Goal: Task Accomplishment & Management: Use online tool/utility

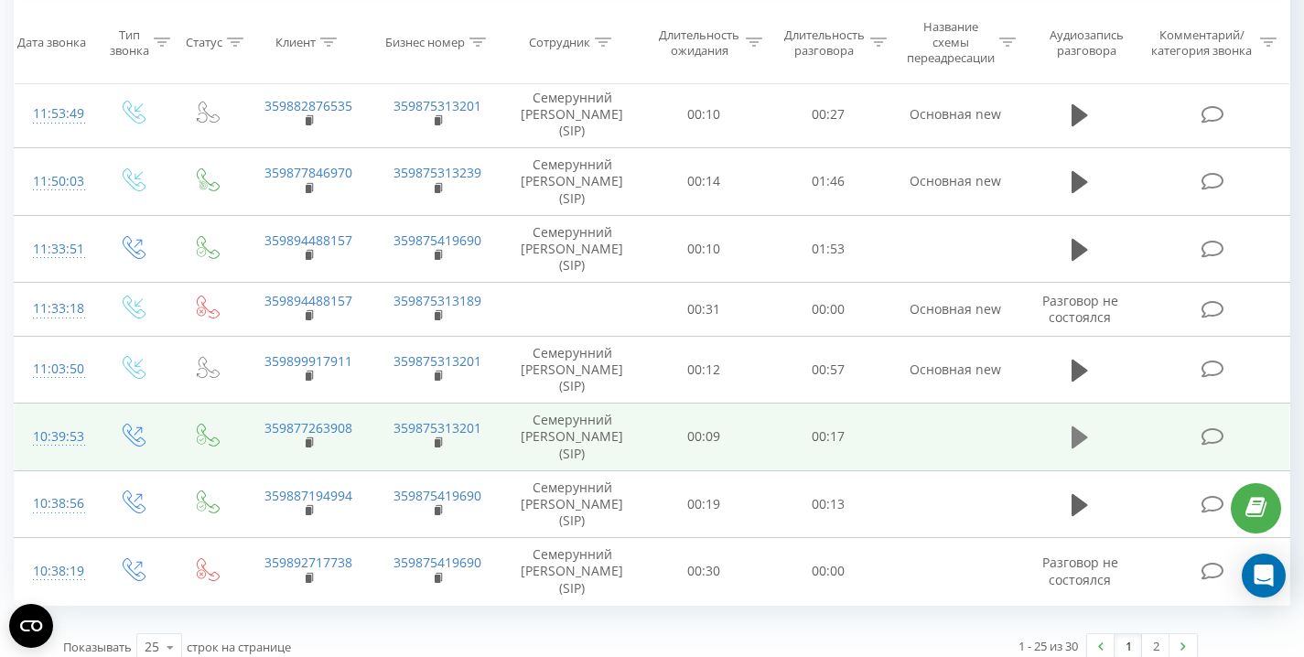
scroll to position [1328, 0]
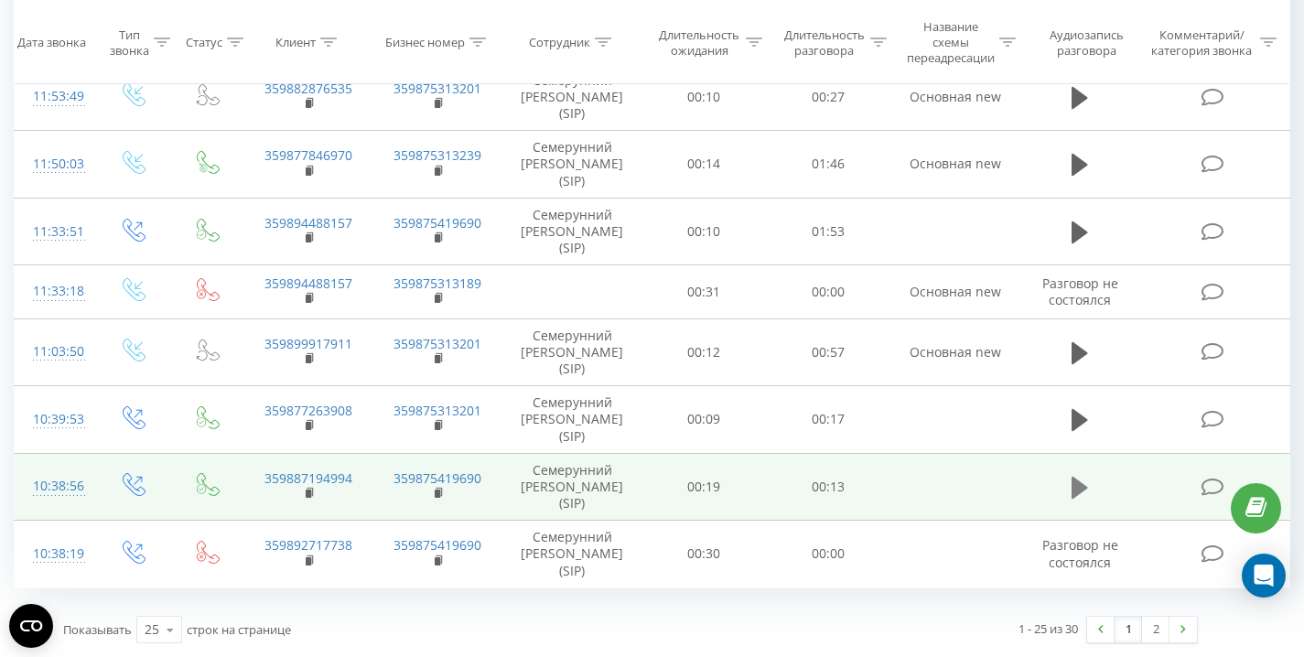
click at [1078, 491] on icon at bounding box center [1080, 488] width 16 height 22
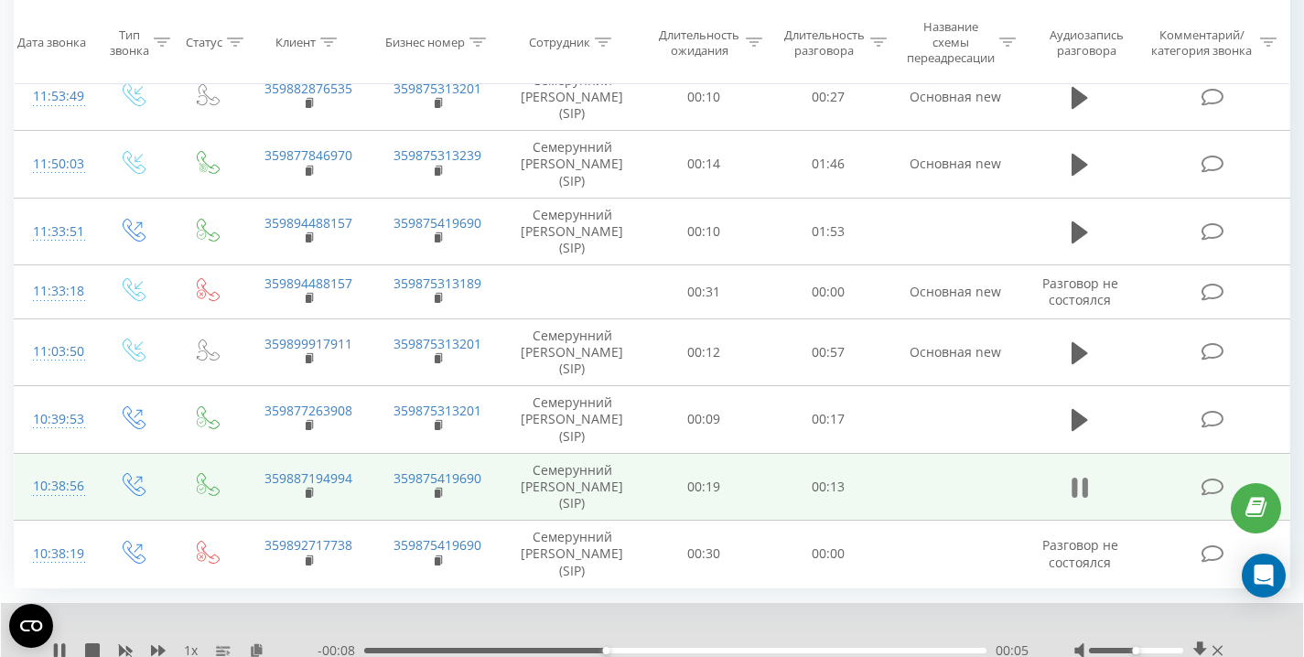
click at [1082, 489] on icon at bounding box center [1080, 488] width 16 height 26
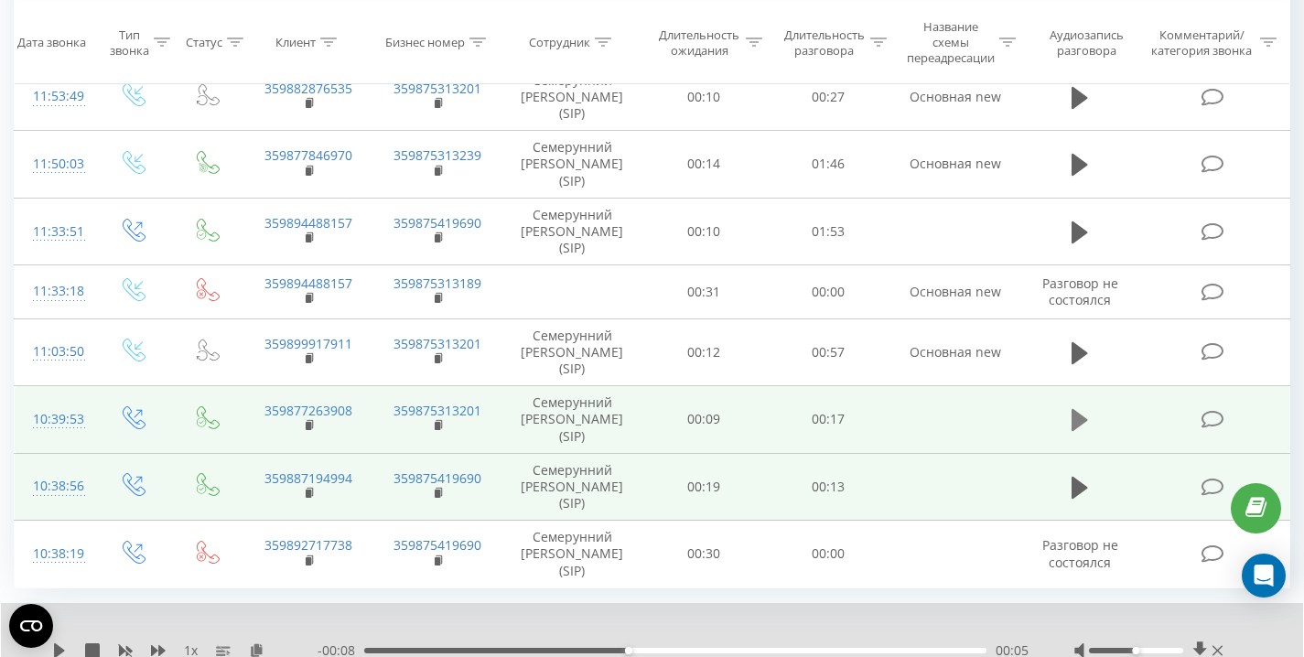
click at [1068, 412] on button at bounding box center [1079, 419] width 27 height 27
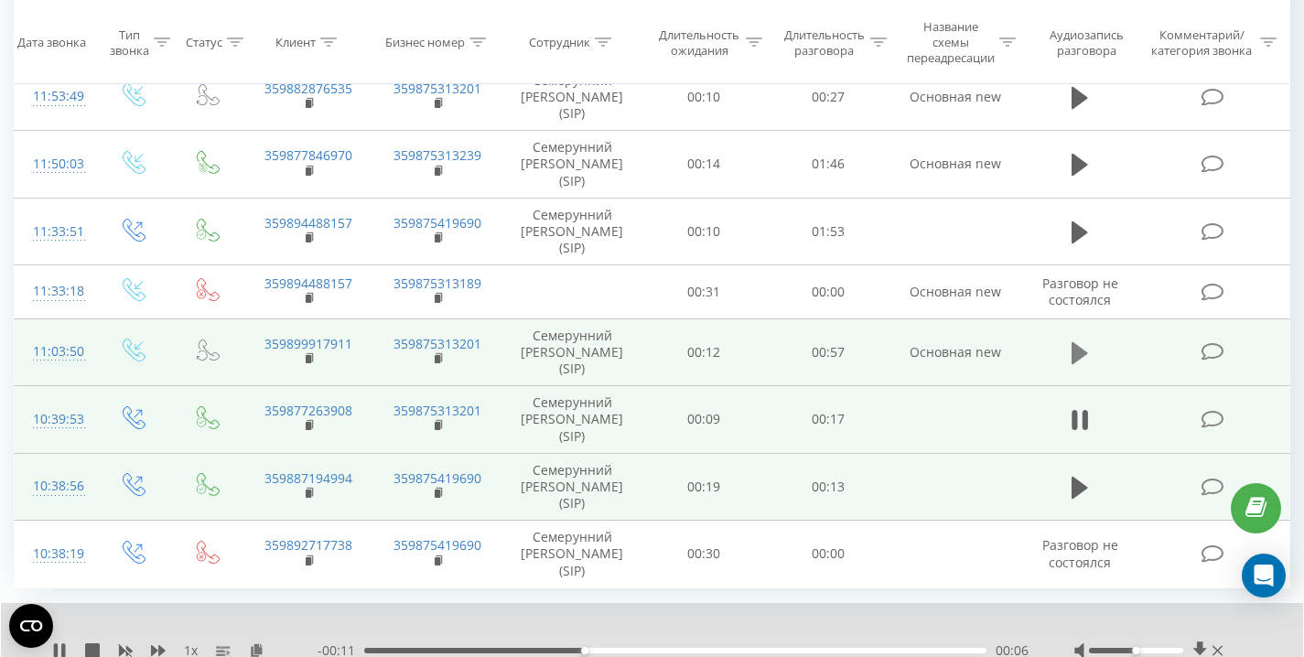
click at [1087, 351] on icon at bounding box center [1080, 353] width 16 height 26
click at [813, 652] on div "00:41" at bounding box center [675, 650] width 622 height 5
click at [1086, 361] on icon at bounding box center [1085, 353] width 5 height 20
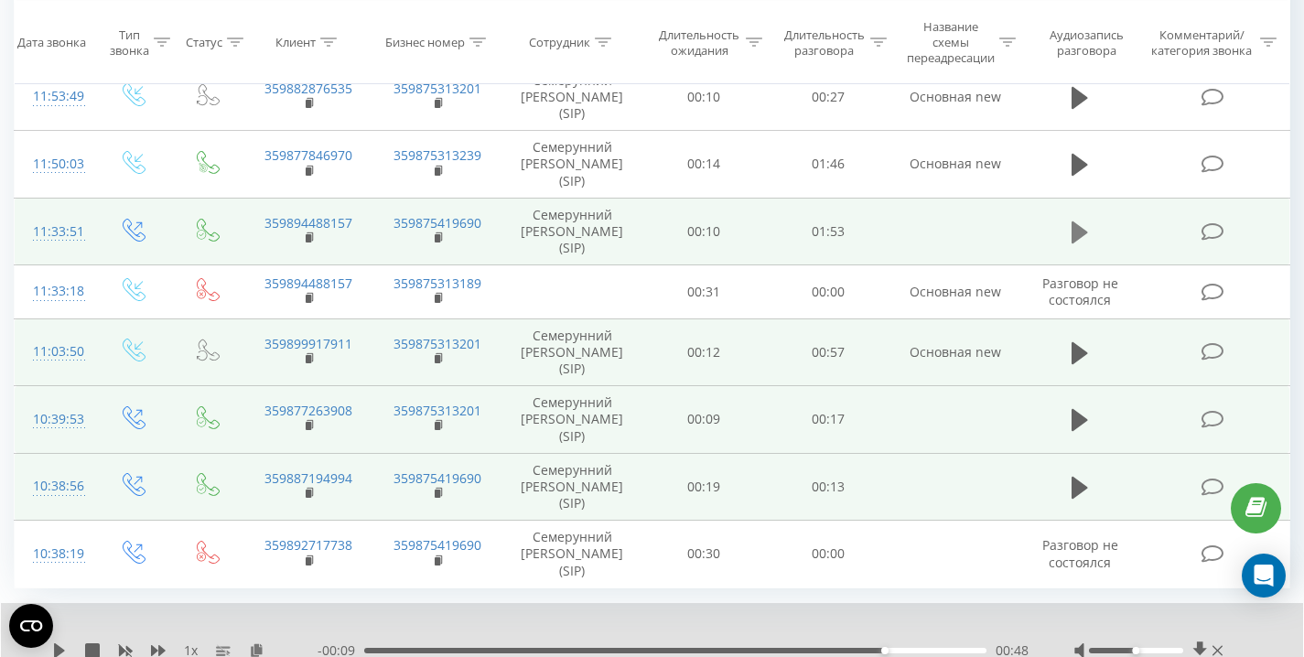
click at [1081, 226] on icon at bounding box center [1080, 233] width 16 height 26
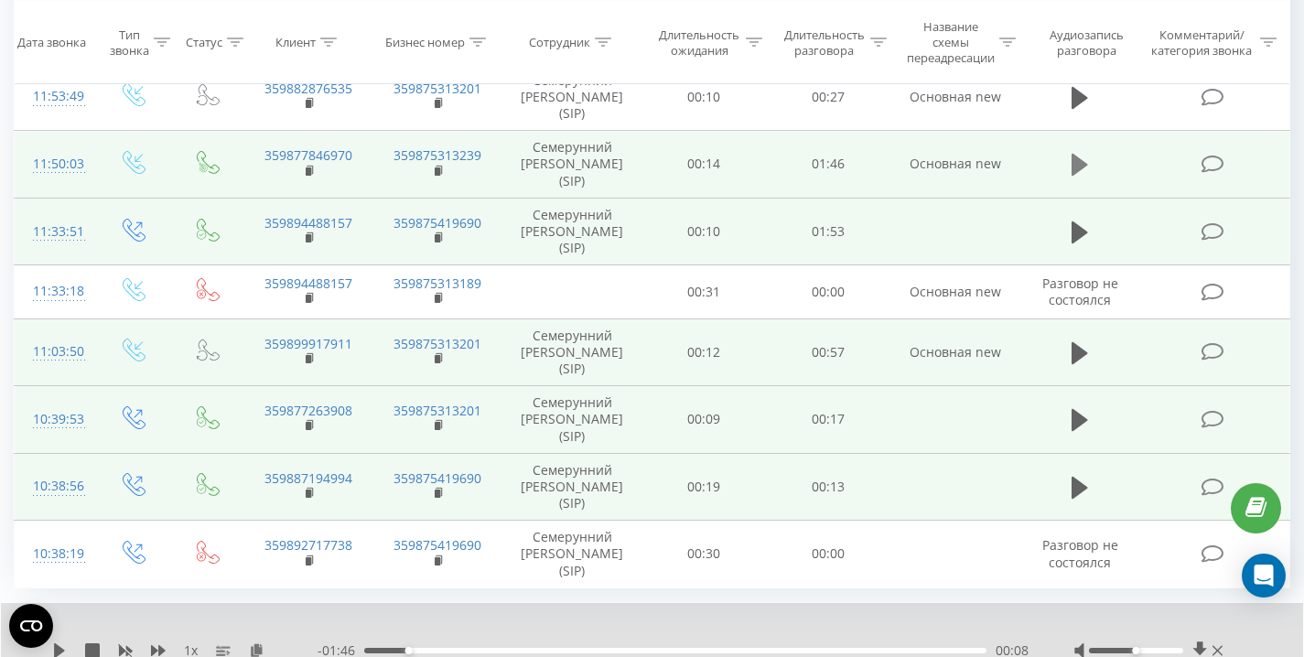
click at [1086, 170] on icon at bounding box center [1080, 165] width 16 height 26
click at [1086, 170] on icon at bounding box center [1085, 165] width 5 height 20
click at [1075, 162] on icon at bounding box center [1080, 165] width 16 height 22
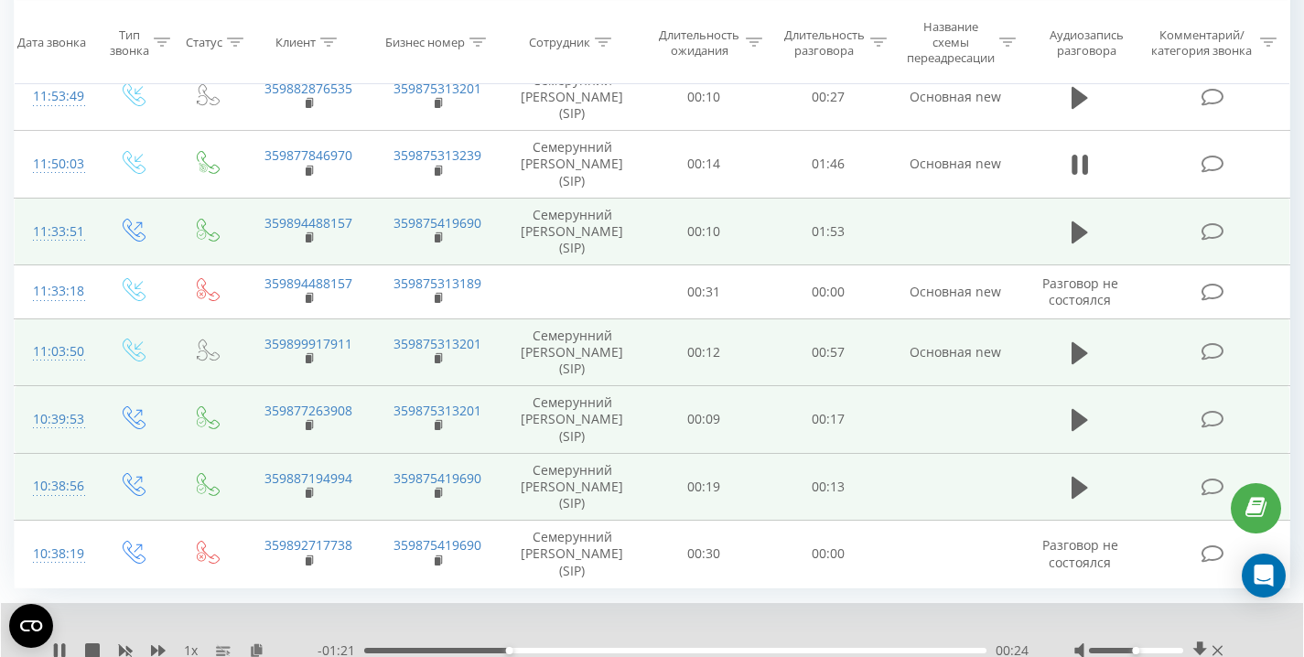
scroll to position [1131, 0]
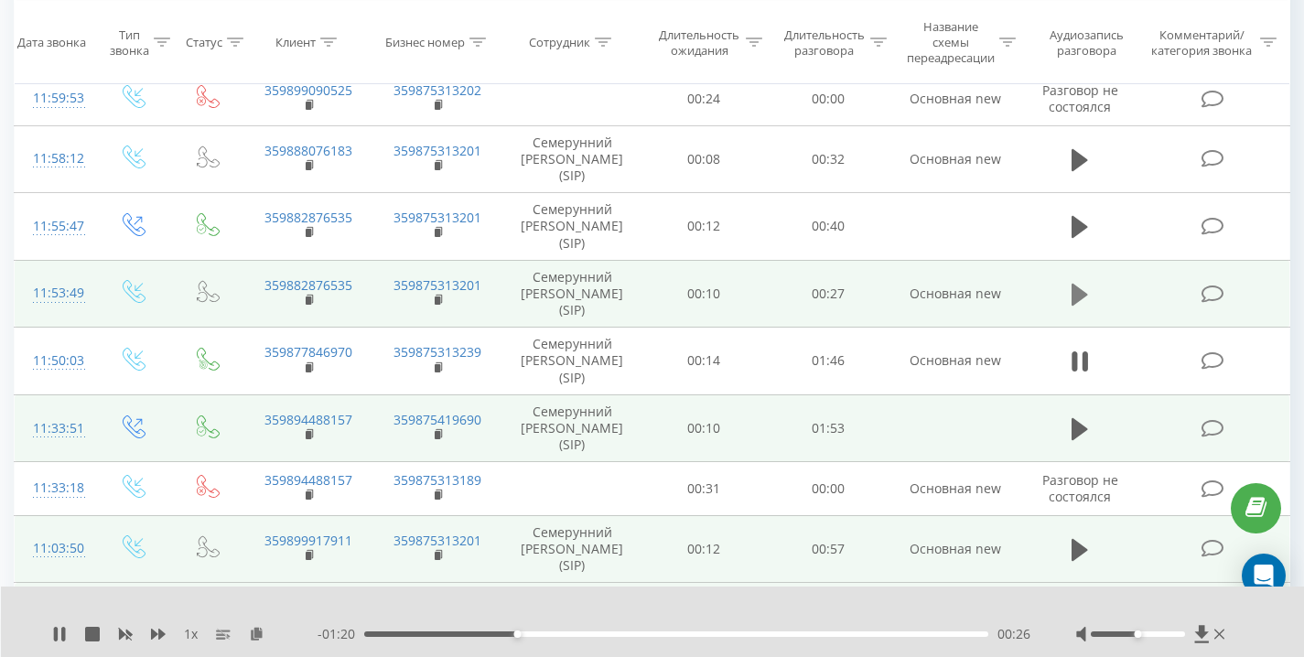
click at [1085, 297] on icon at bounding box center [1080, 295] width 16 height 22
click at [1082, 297] on icon at bounding box center [1080, 295] width 16 height 26
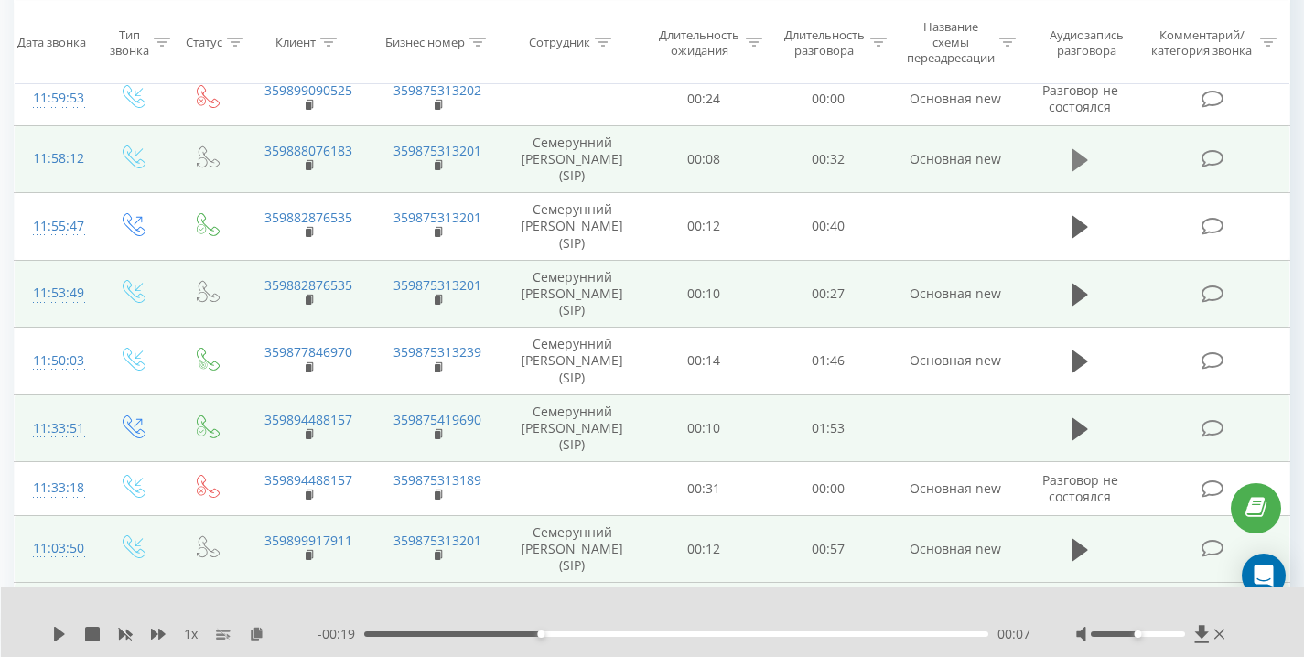
click at [1075, 164] on icon at bounding box center [1080, 160] width 16 height 22
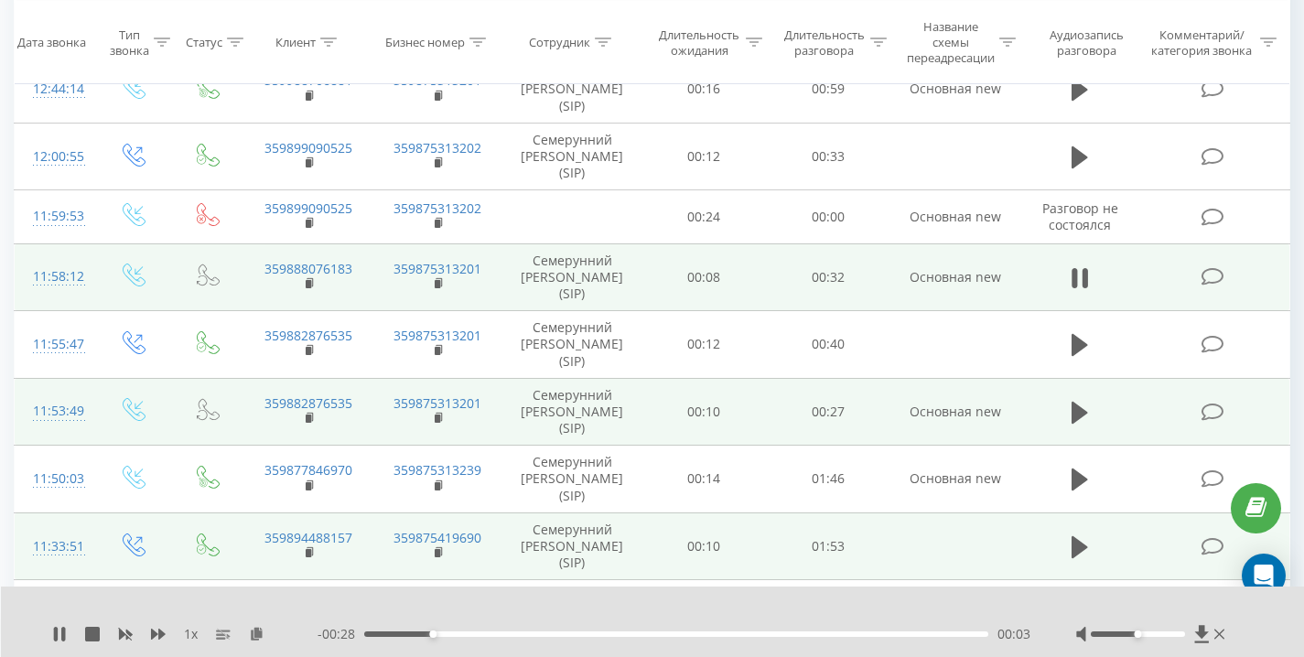
scroll to position [927, 0]
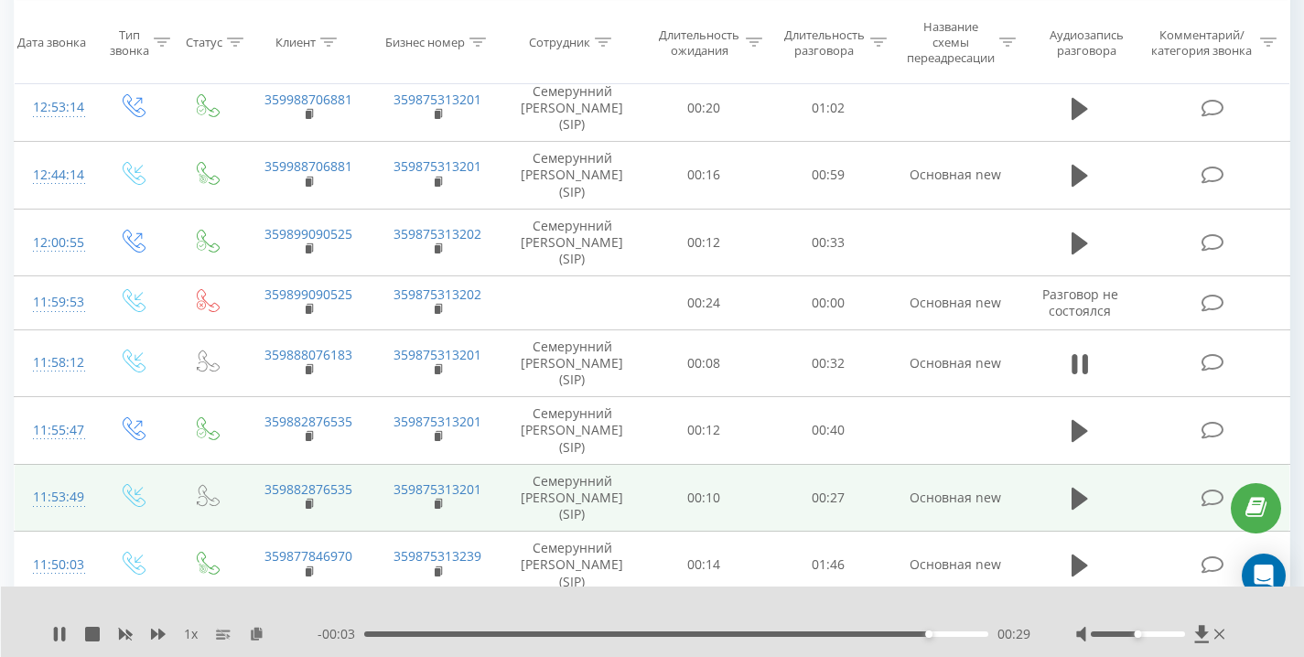
click at [381, 632] on div "00:29" at bounding box center [676, 634] width 624 height 5
click at [1072, 358] on icon at bounding box center [1080, 364] width 16 height 26
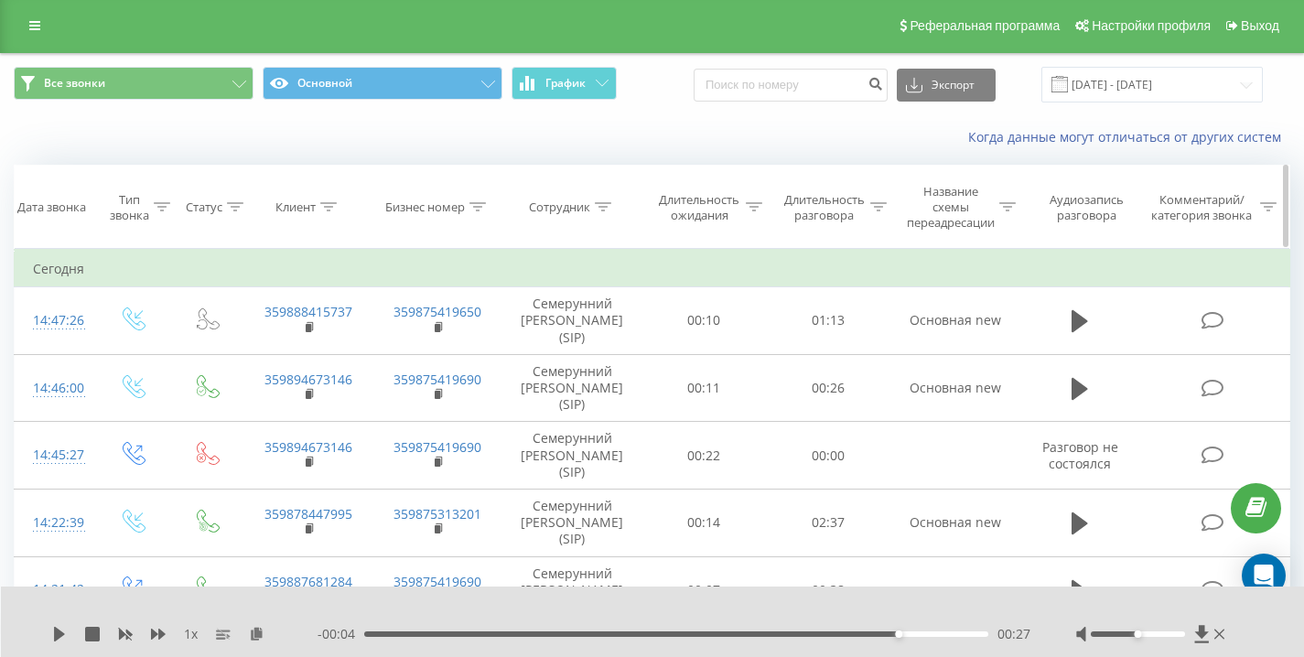
scroll to position [0, 0]
